Goal: Information Seeking & Learning: Learn about a topic

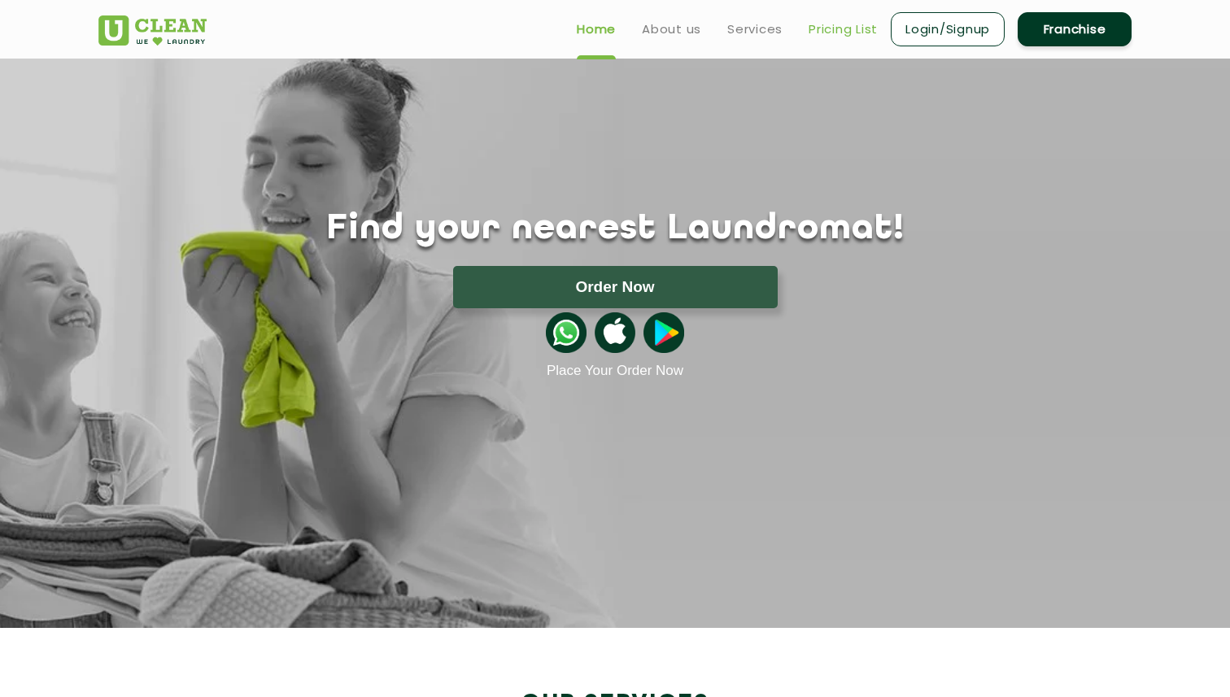
click at [864, 30] on link "Pricing List" at bounding box center [842, 30] width 69 height 20
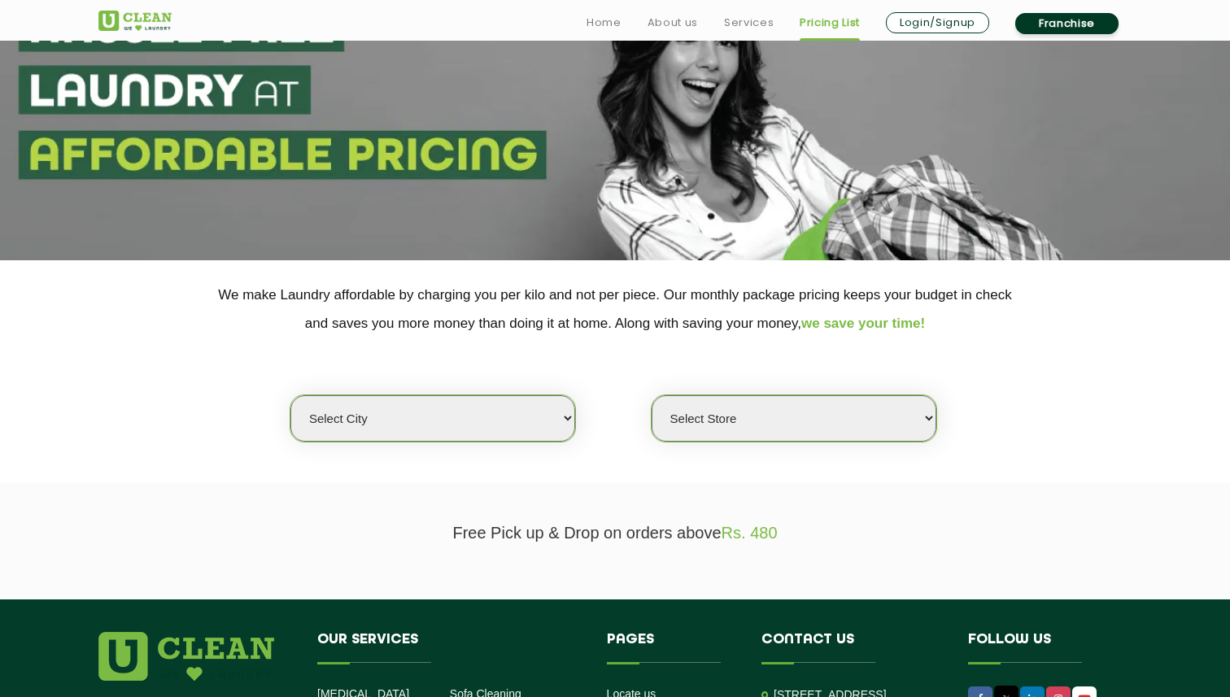
scroll to position [130, 0]
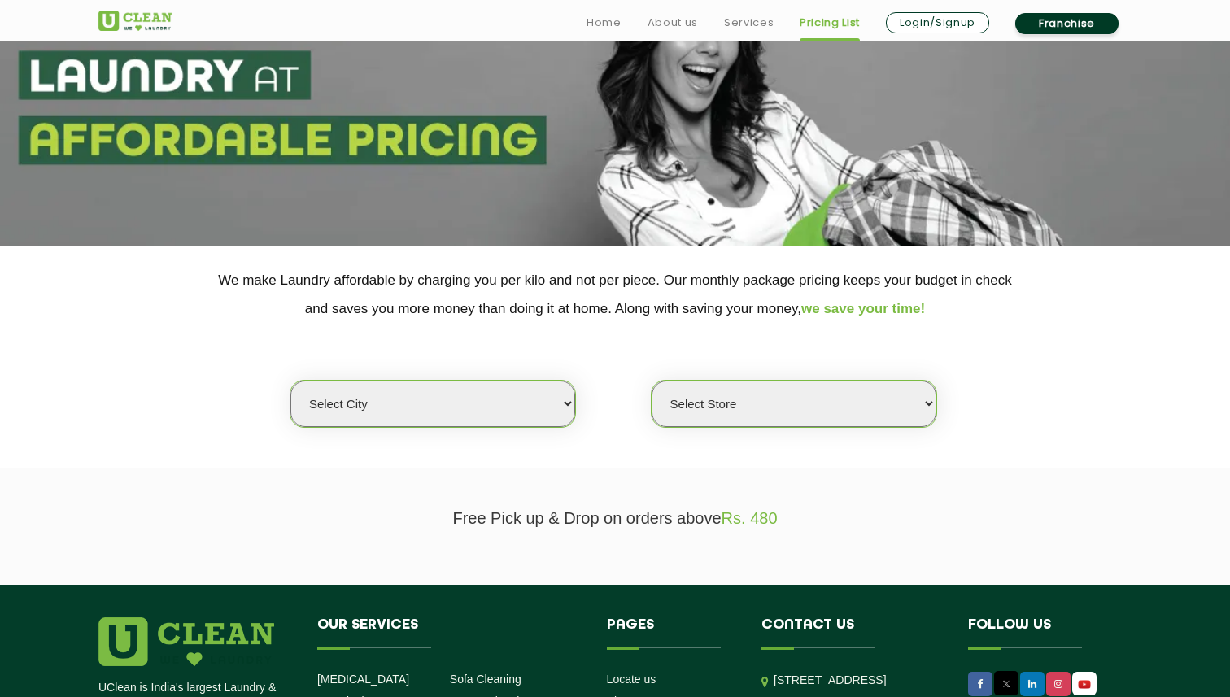
click at [489, 405] on select "Select city [GEOGRAPHIC_DATA] [GEOGRAPHIC_DATA] [GEOGRAPHIC_DATA] [GEOGRAPHIC_D…" at bounding box center [432, 404] width 285 height 46
select select "16"
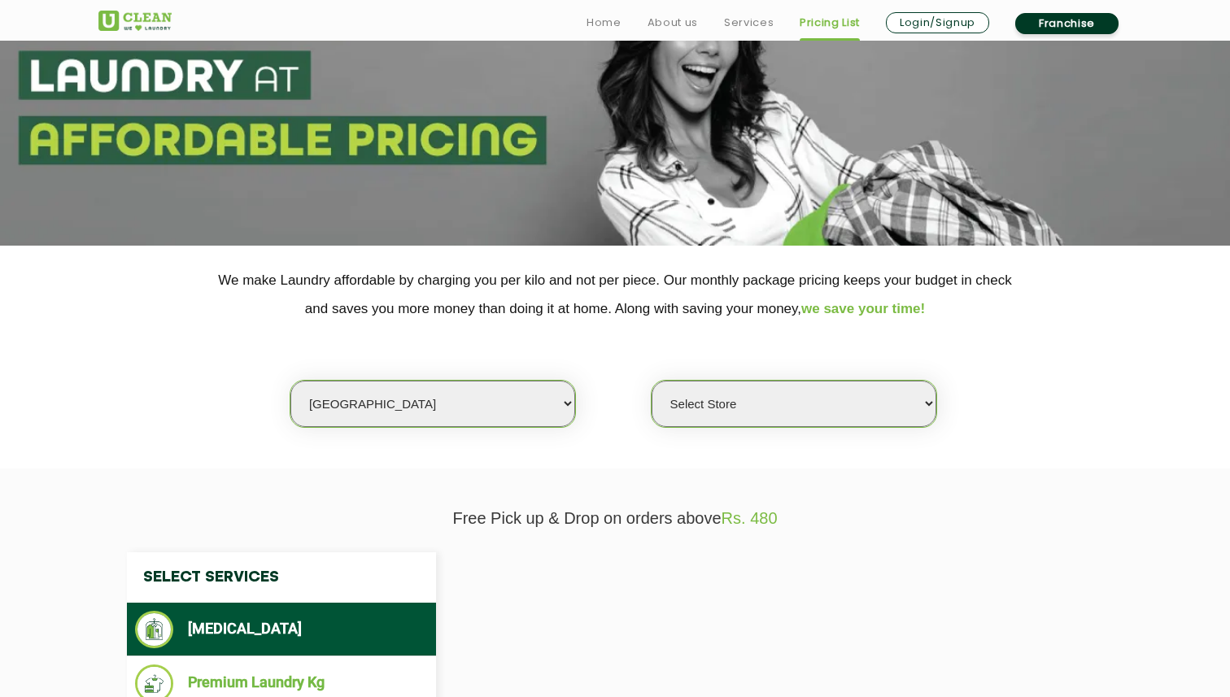
click at [764, 401] on select "Select Store" at bounding box center [793, 404] width 285 height 46
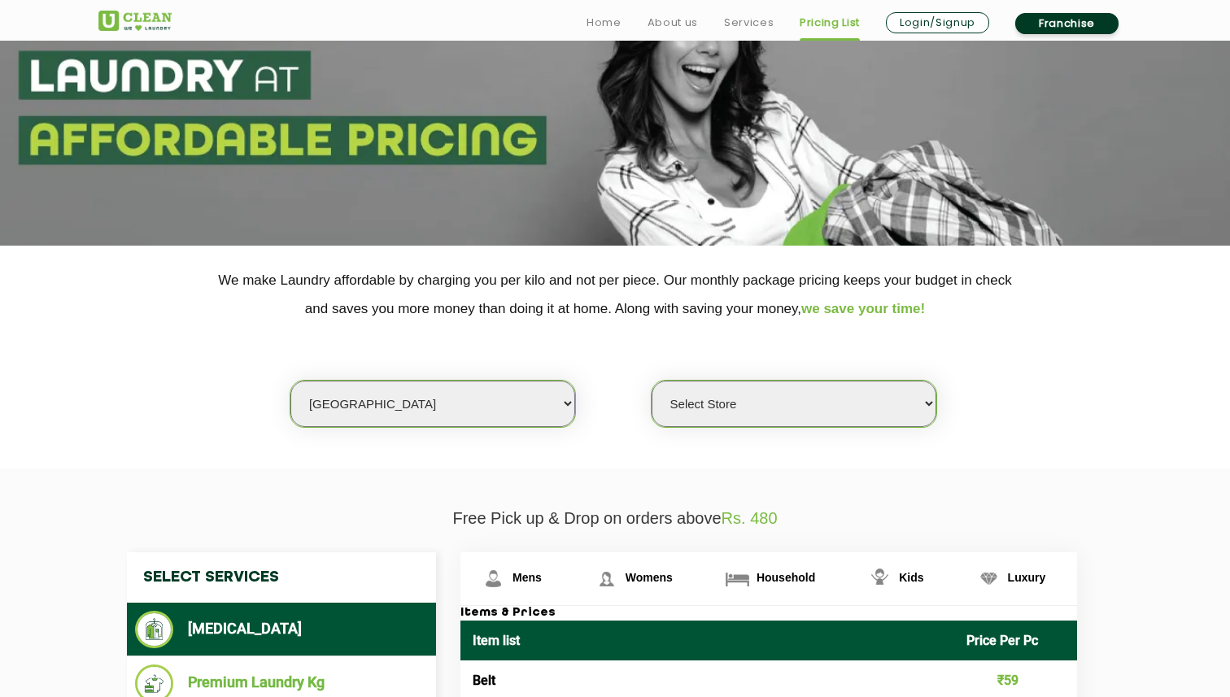
select select "440"
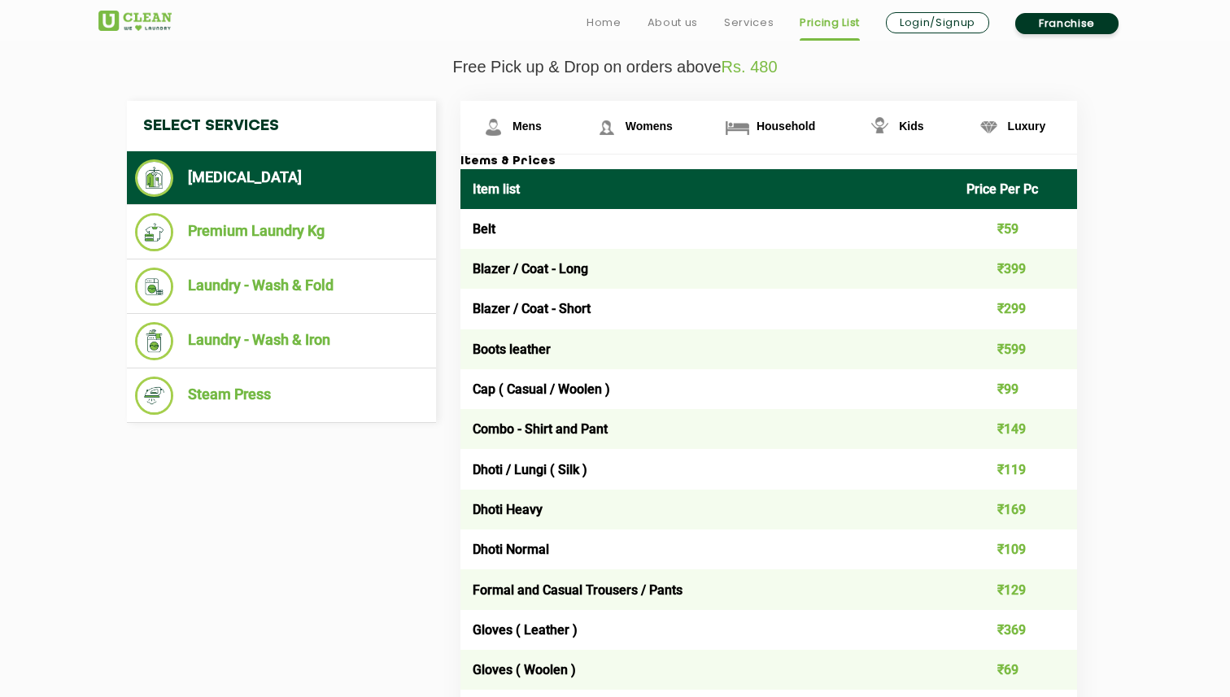
scroll to position [589, 0]
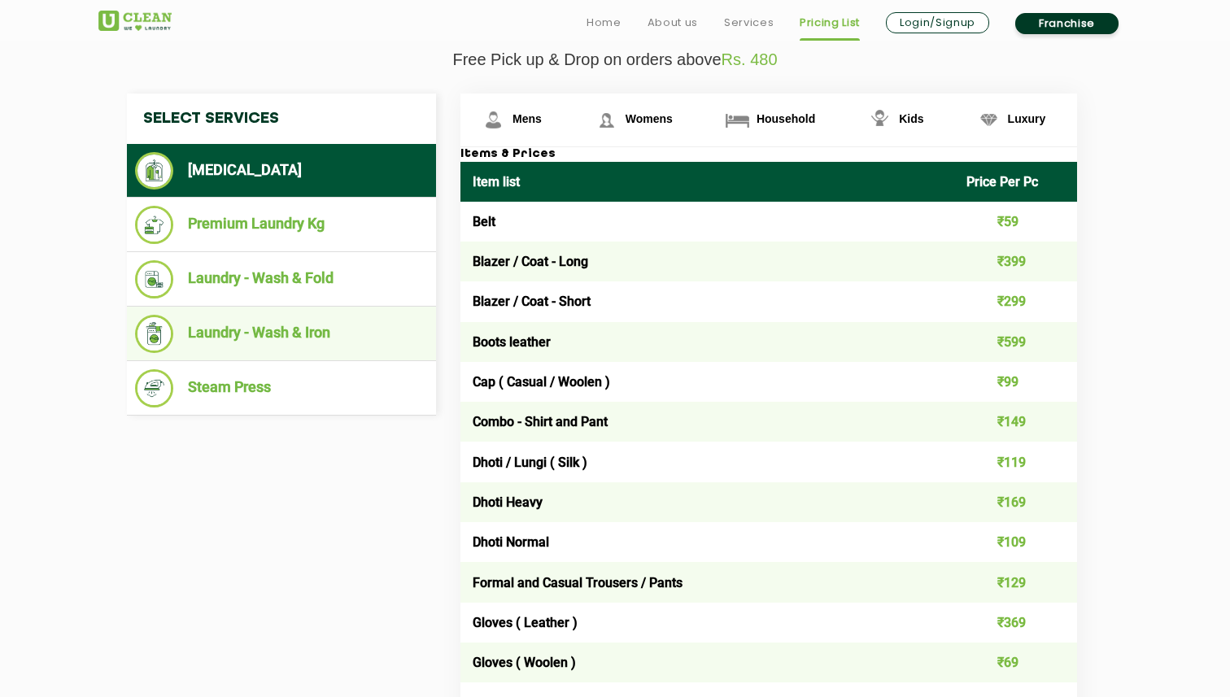
click at [381, 323] on li "Laundry - Wash & Iron" at bounding box center [281, 334] width 293 height 38
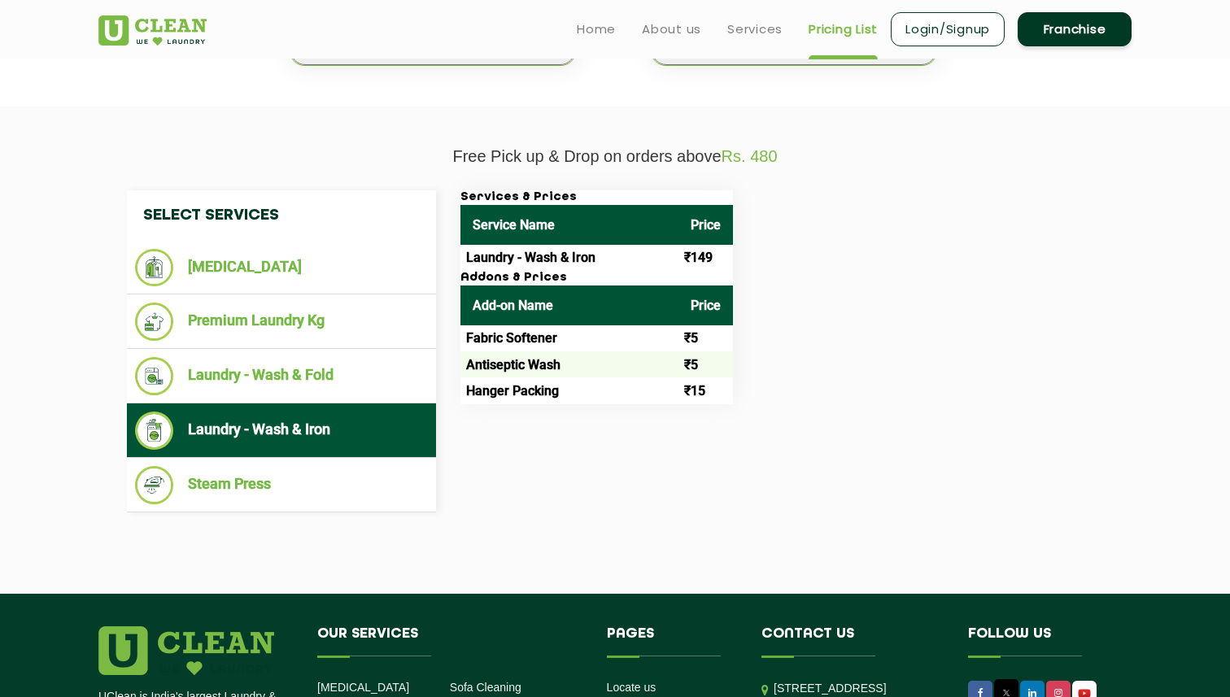
scroll to position [485, 0]
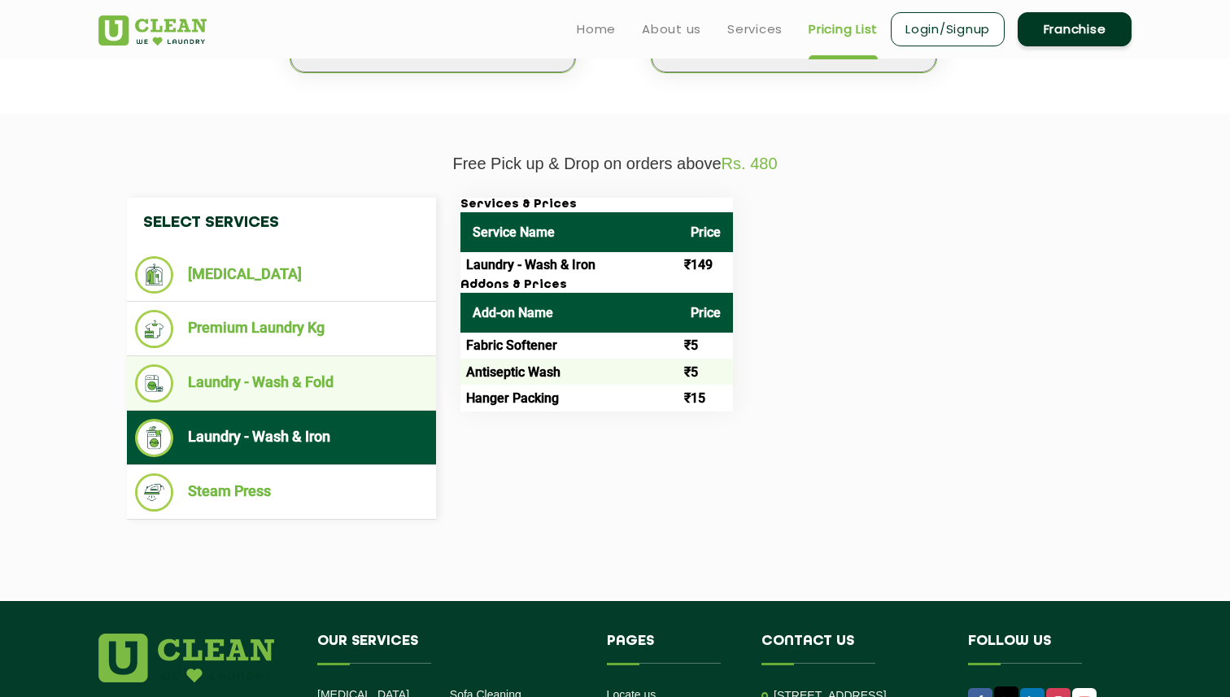
click at [281, 383] on li "Laundry - Wash & Fold" at bounding box center [281, 383] width 293 height 38
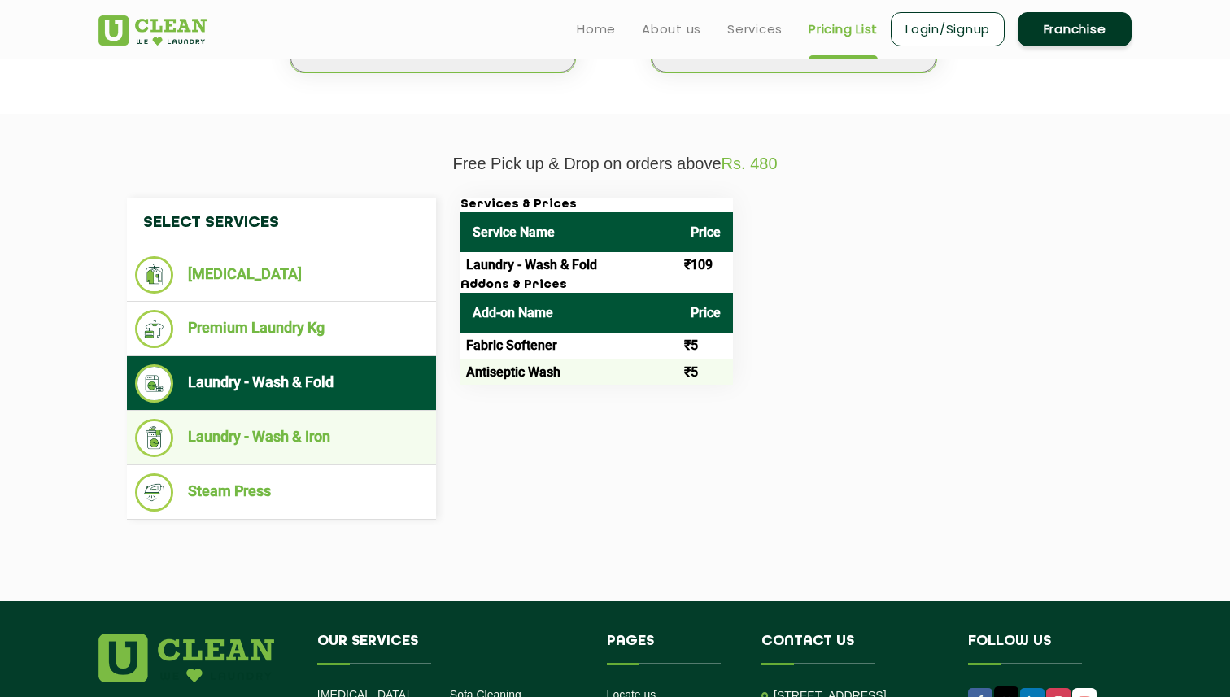
click at [289, 429] on li "Laundry - Wash & Iron" at bounding box center [281, 438] width 293 height 38
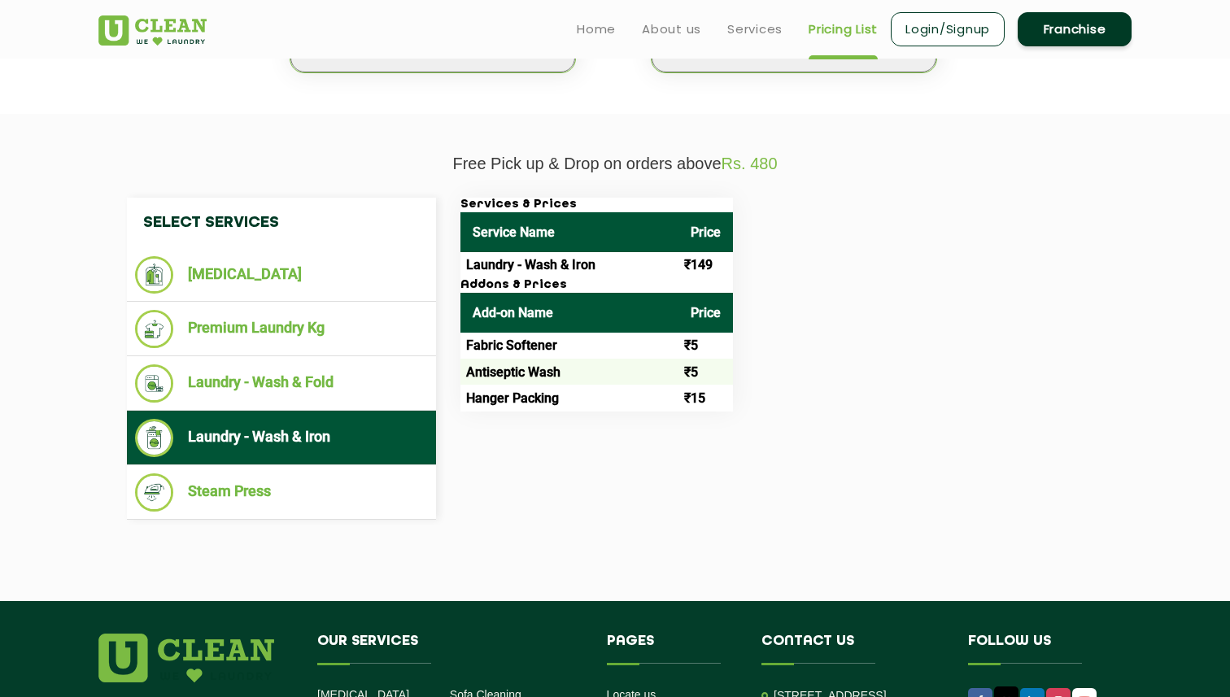
click at [696, 271] on td "₹149" at bounding box center [705, 265] width 54 height 26
click at [689, 324] on th "Price" at bounding box center [705, 313] width 54 height 40
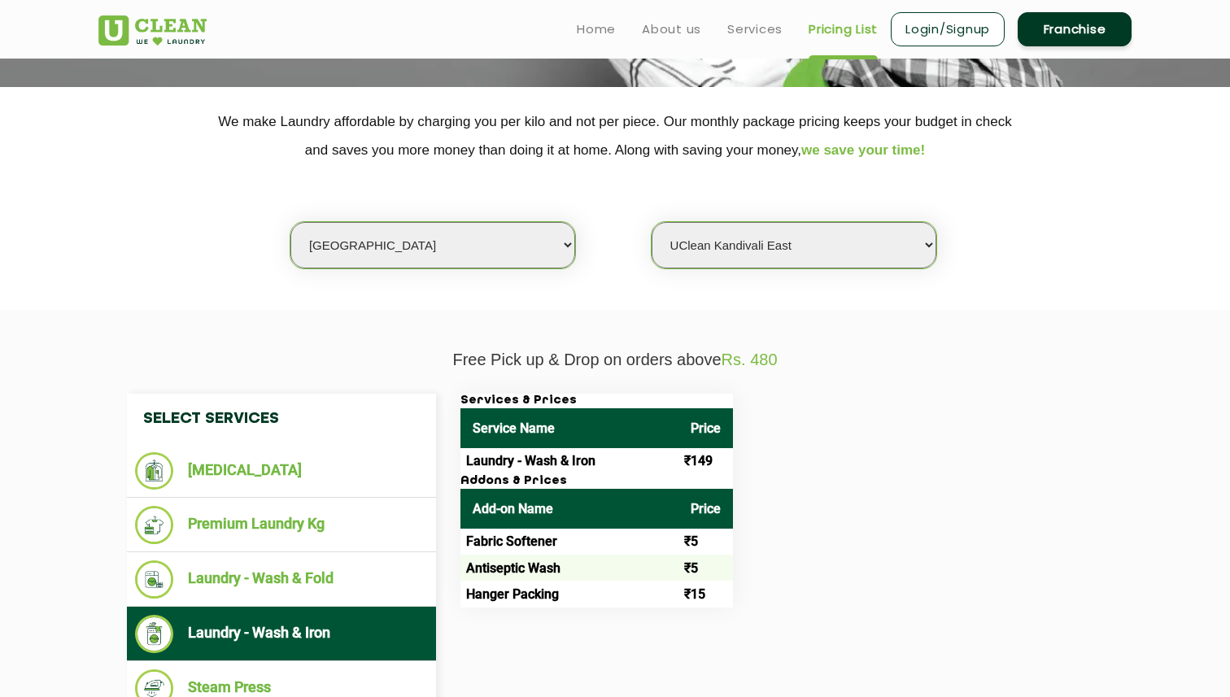
scroll to position [281, 0]
